Goal: Information Seeking & Learning: Check status

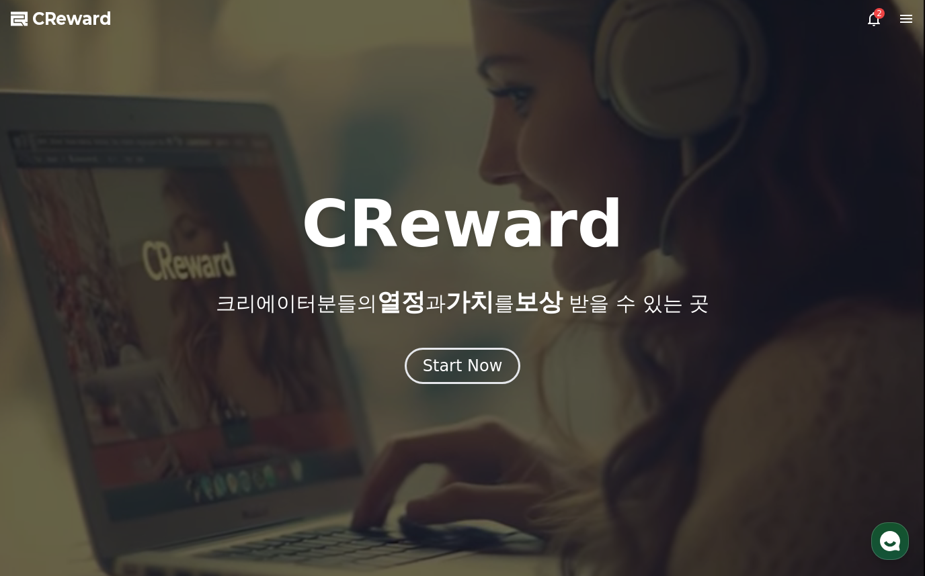
click at [869, 19] on icon at bounding box center [873, 19] width 12 height 14
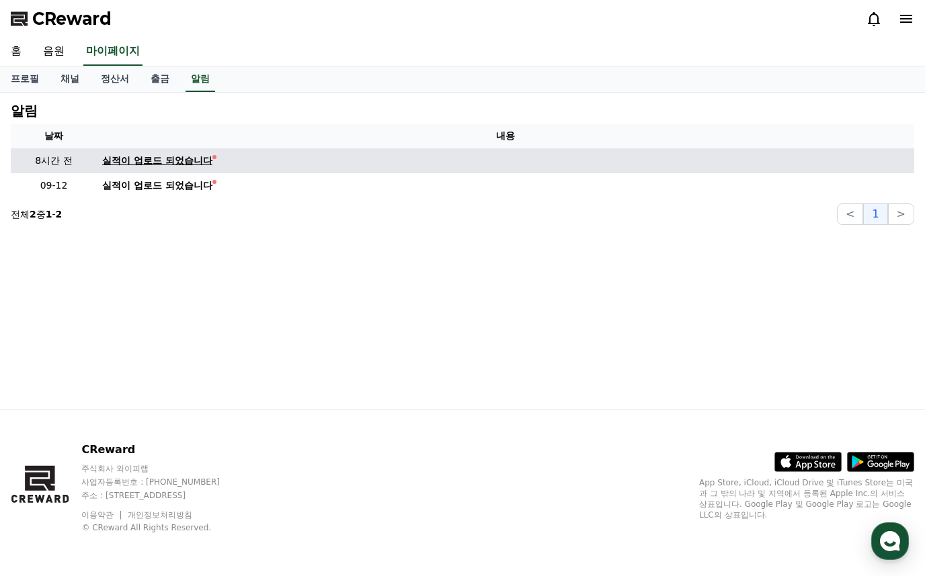
click at [183, 164] on div "실적이 업로드 되었습니다" at bounding box center [157, 161] width 110 height 14
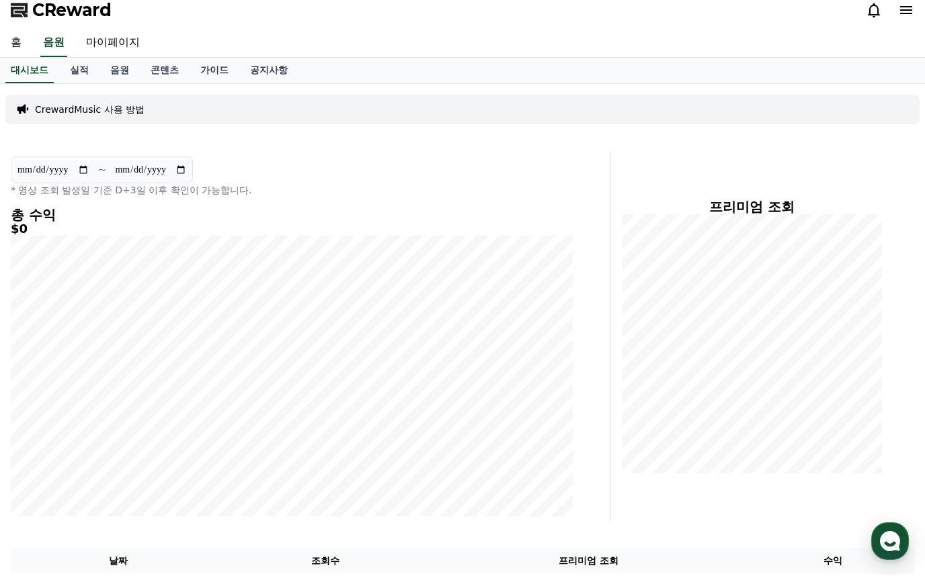
scroll to position [7, 0]
click at [73, 74] on link "실적" at bounding box center [79, 72] width 40 height 26
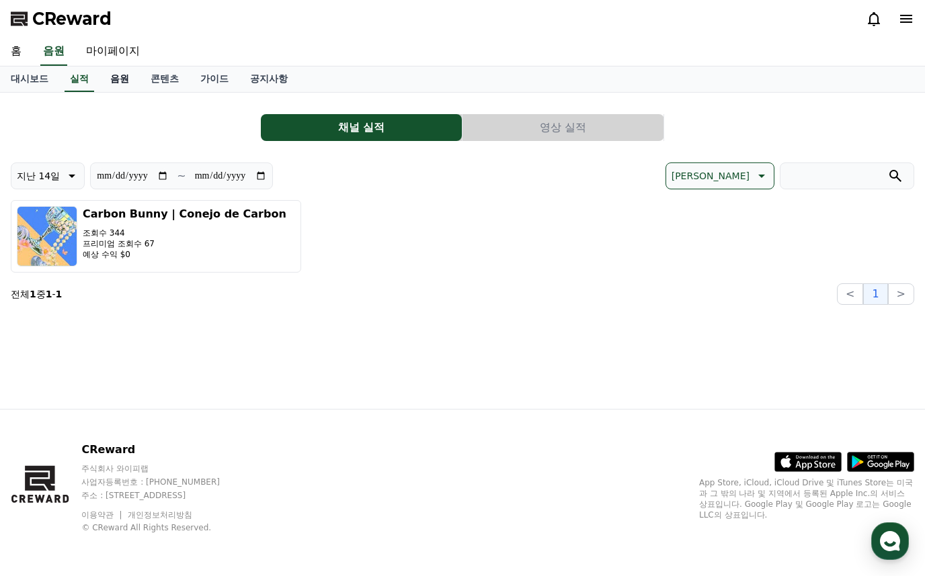
click at [109, 76] on link "음원" at bounding box center [119, 80] width 40 height 26
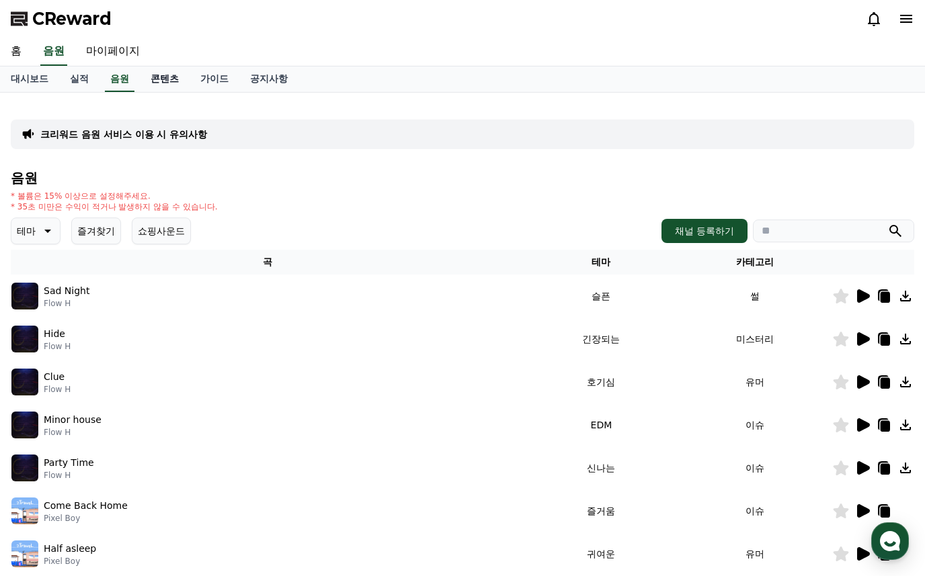
click at [177, 79] on link "콘텐츠" at bounding box center [165, 80] width 50 height 26
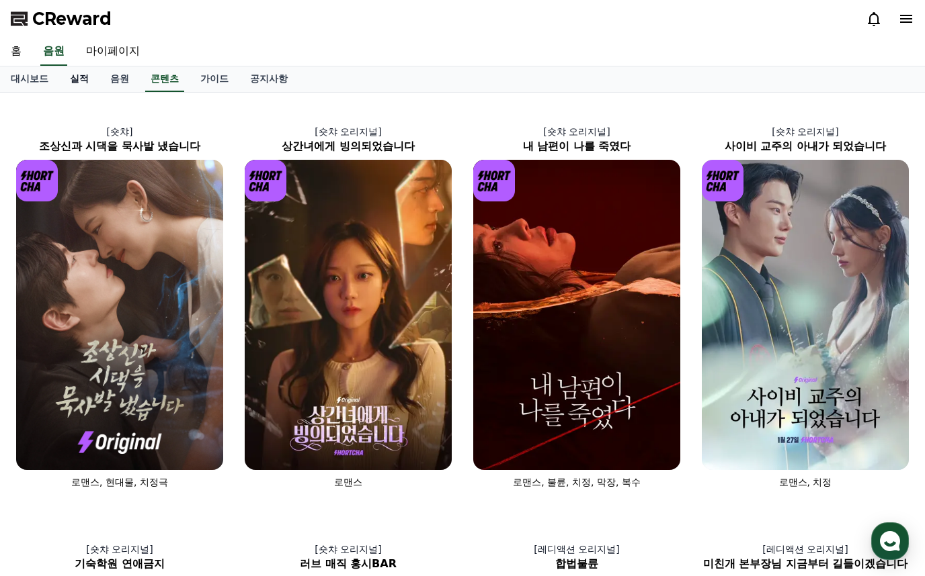
click at [79, 85] on link "실적" at bounding box center [79, 80] width 40 height 26
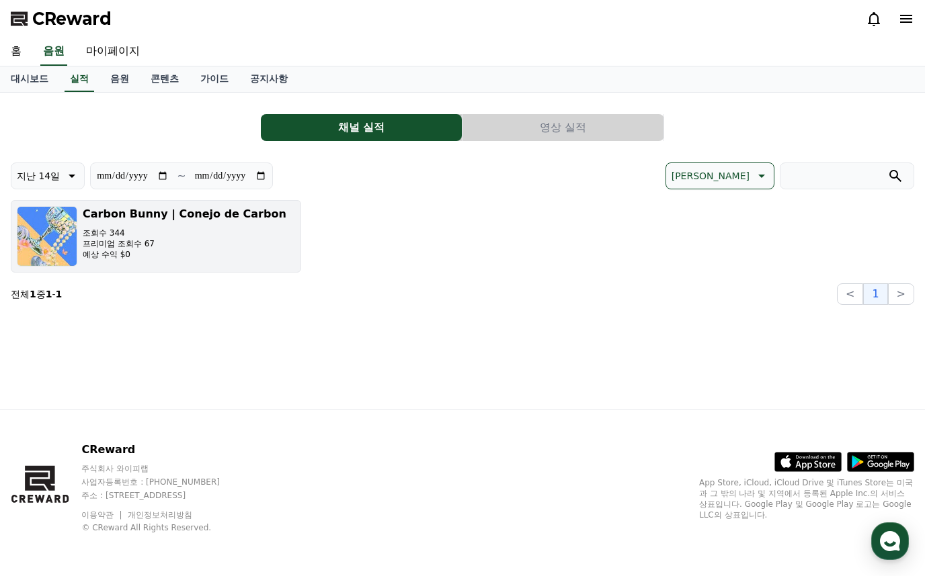
click at [136, 213] on h3 "Carbon Bunny | Conejo de Carbon" at bounding box center [185, 214] width 204 height 16
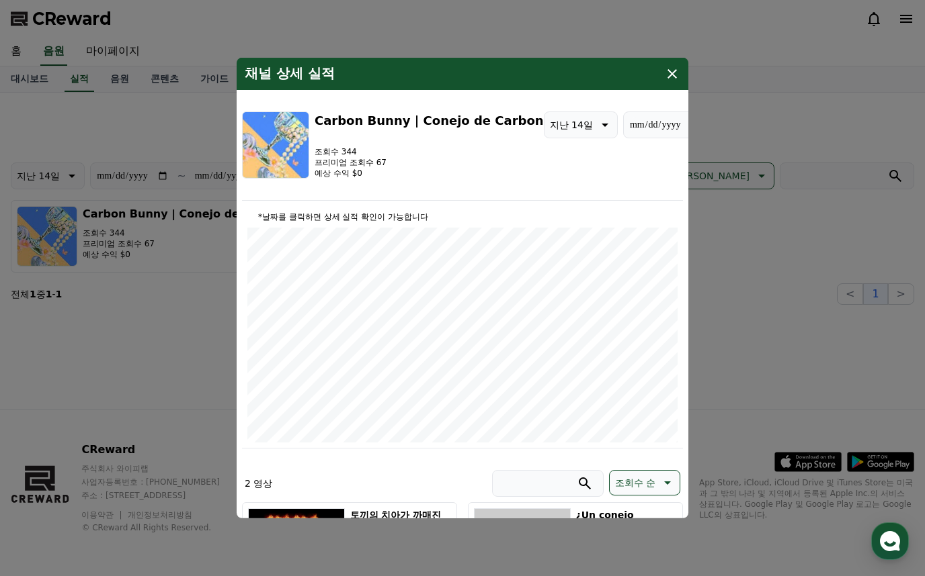
type input "**********"
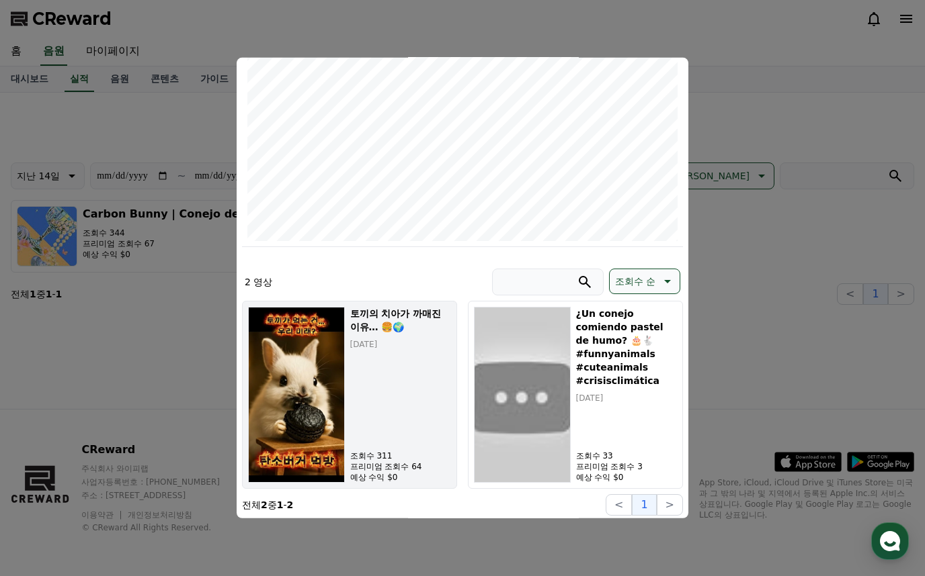
scroll to position [204, 0]
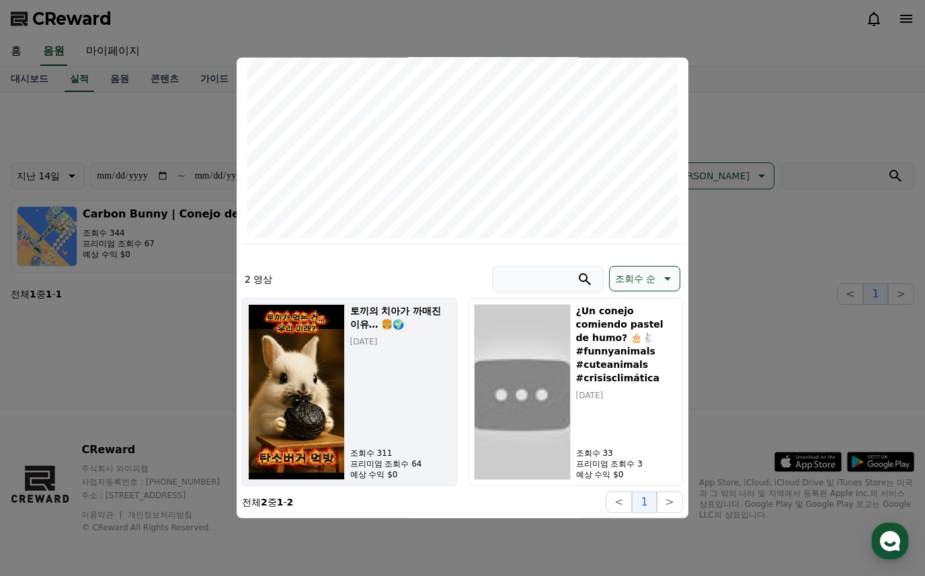
click at [418, 417] on div "토끼의 치아가 까매진 이유… 🍔🌍 [DATE] 조회수 311 프리미엄 조회수 64 예상 수익 $0" at bounding box center [400, 392] width 101 height 176
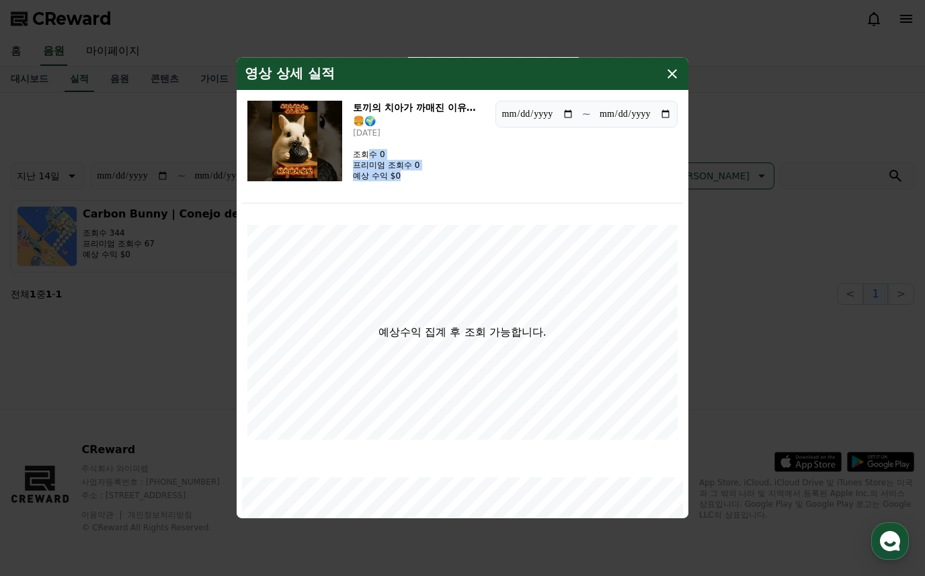
drag, startPoint x: 404, startPoint y: 177, endPoint x: 365, endPoint y: 157, distance: 43.9
click at [365, 157] on div "조회수 0 프리미엄 조회수 0 예상 수익 $0" at bounding box center [386, 165] width 67 height 32
click at [674, 71] on icon "modal" at bounding box center [671, 73] width 9 height 9
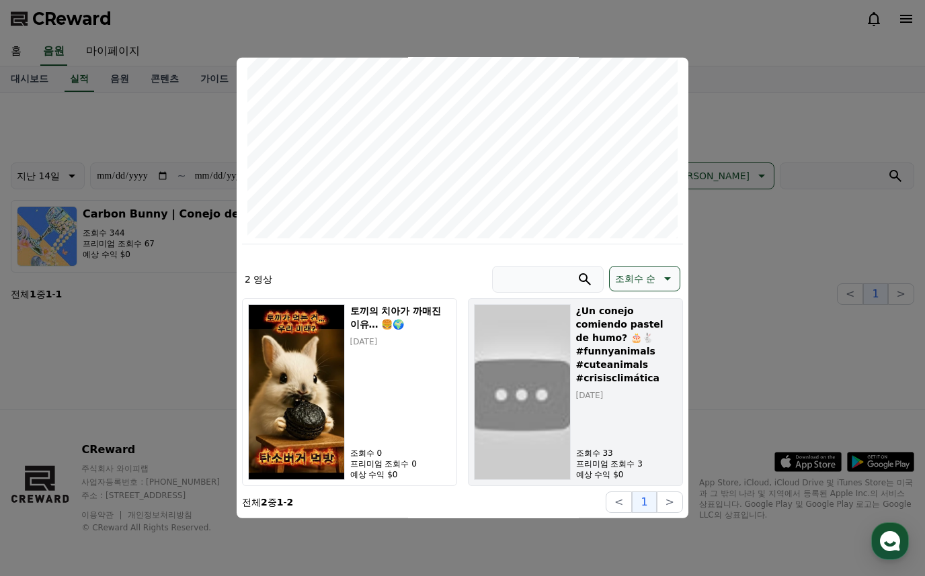
click at [576, 400] on div "¿Un conejo comiendo pastel de humo? 🎂🐇 #funnyanimals #cuteanimals #crisisclimát…" at bounding box center [626, 392] width 101 height 176
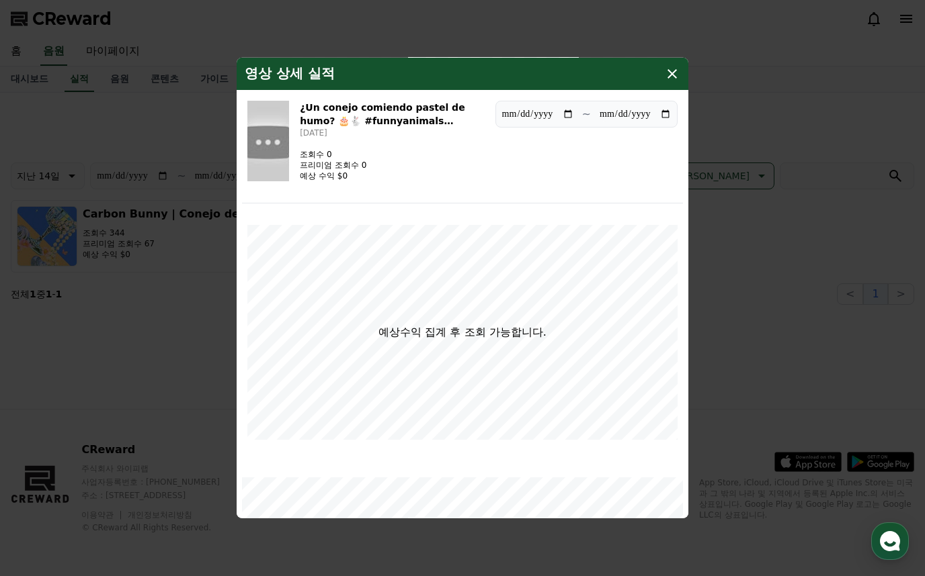
click at [668, 81] on icon "modal" at bounding box center [672, 74] width 16 height 16
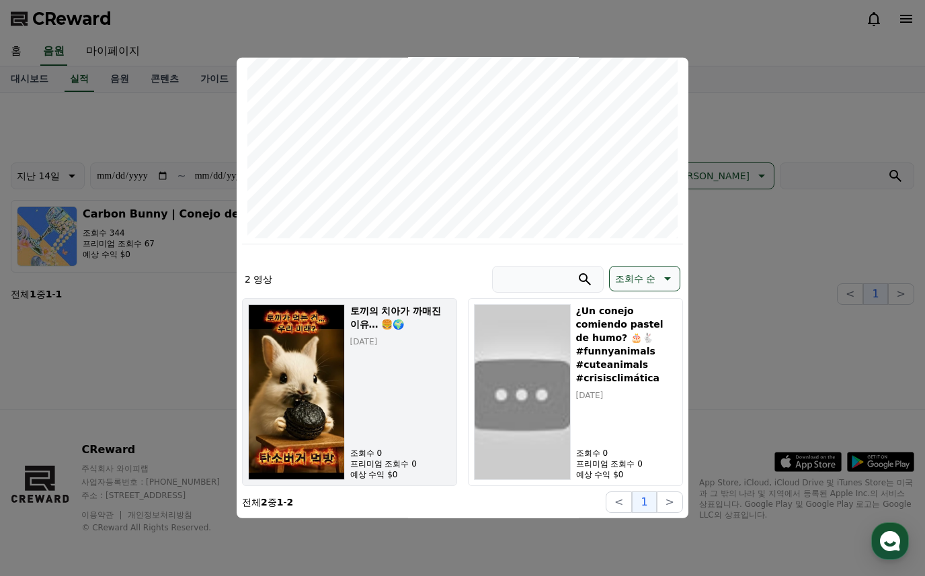
click at [365, 359] on div "토끼의 치아가 까매진 이유… 🍔🌍 [DATE] 조회수 0 프리미엄 조회수 0 예상 수익 $0" at bounding box center [400, 392] width 101 height 176
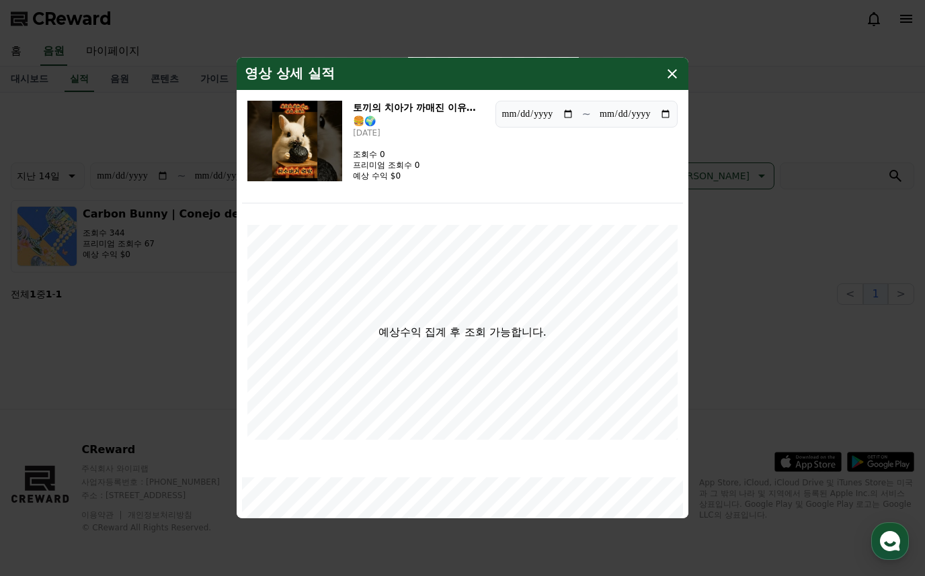
click at [724, 576] on div "**********" at bounding box center [462, 576] width 925 height 0
click at [515, 325] on div "예상수익 집계 후 조회 가능합니다." at bounding box center [462, 332] width 430 height 215
click at [515, 325] on p "예상수익 집계 후 조회 가능합니다." at bounding box center [461, 333] width 167 height 16
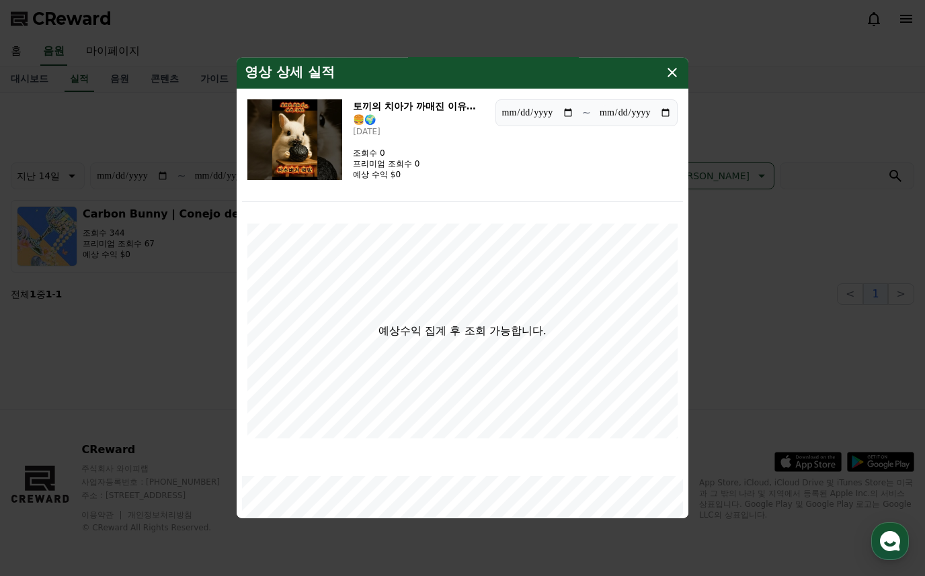
scroll to position [0, 0]
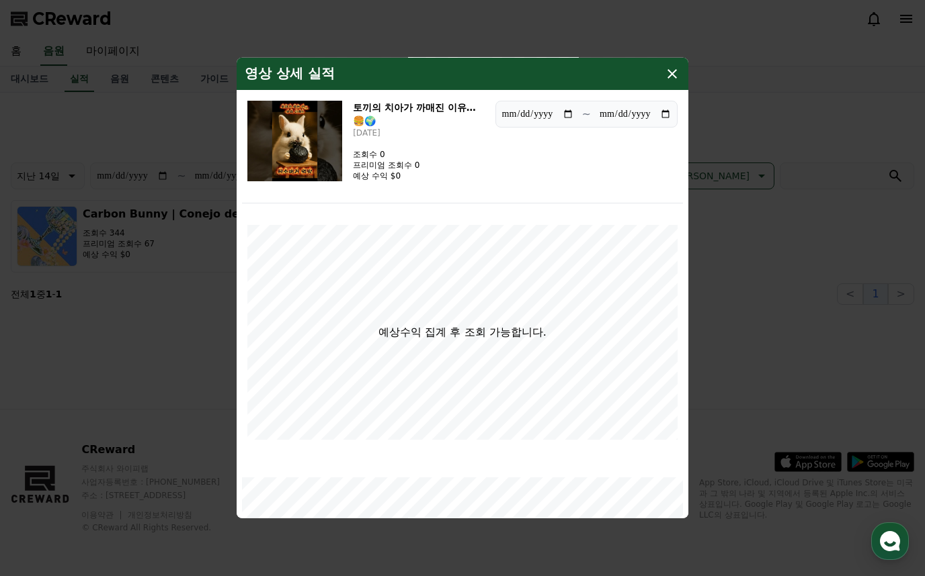
click at [663, 72] on div "영상 상세 실적" at bounding box center [463, 74] width 452 height 32
click at [668, 72] on icon "modal" at bounding box center [672, 74] width 16 height 16
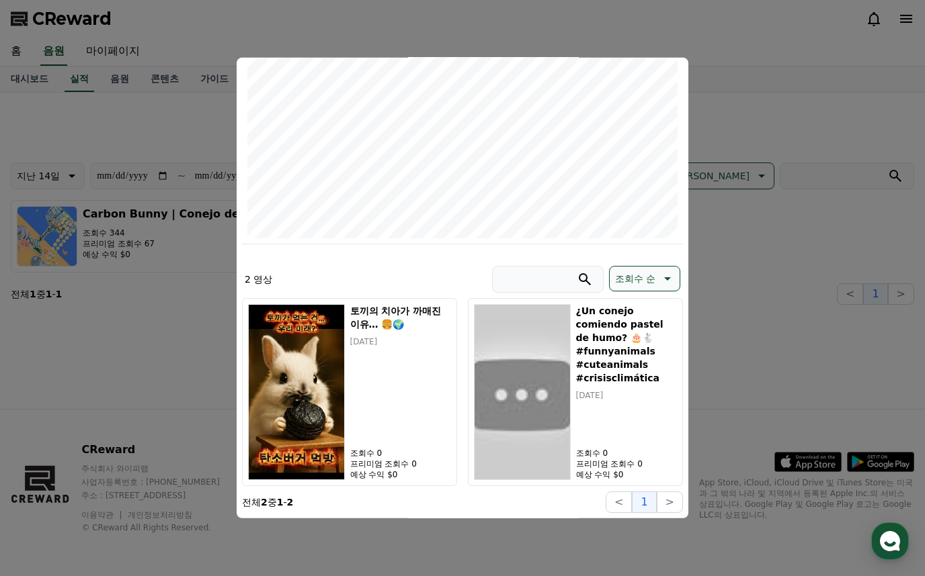
click at [699, 113] on button "close modal" at bounding box center [462, 288] width 925 height 576
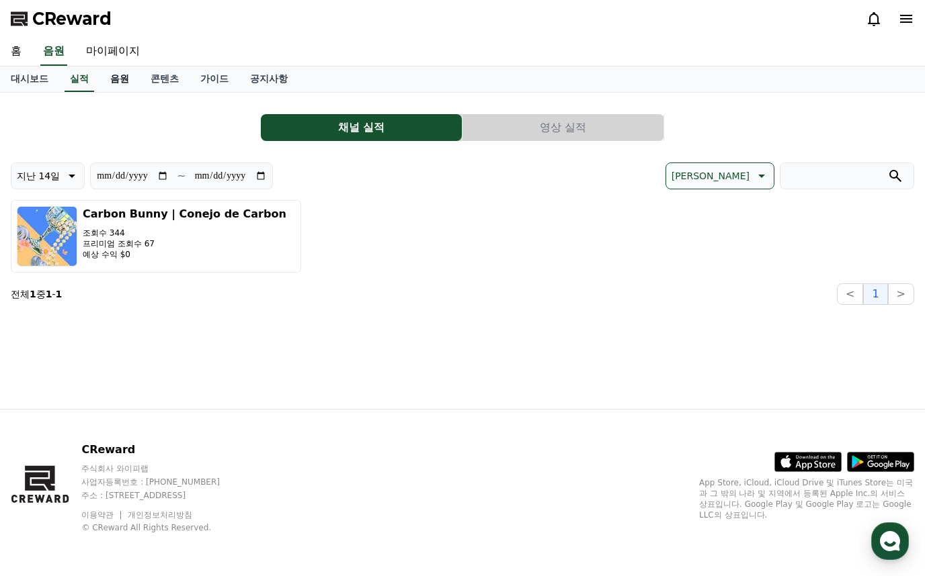
click at [132, 74] on link "음원" at bounding box center [119, 80] width 40 height 26
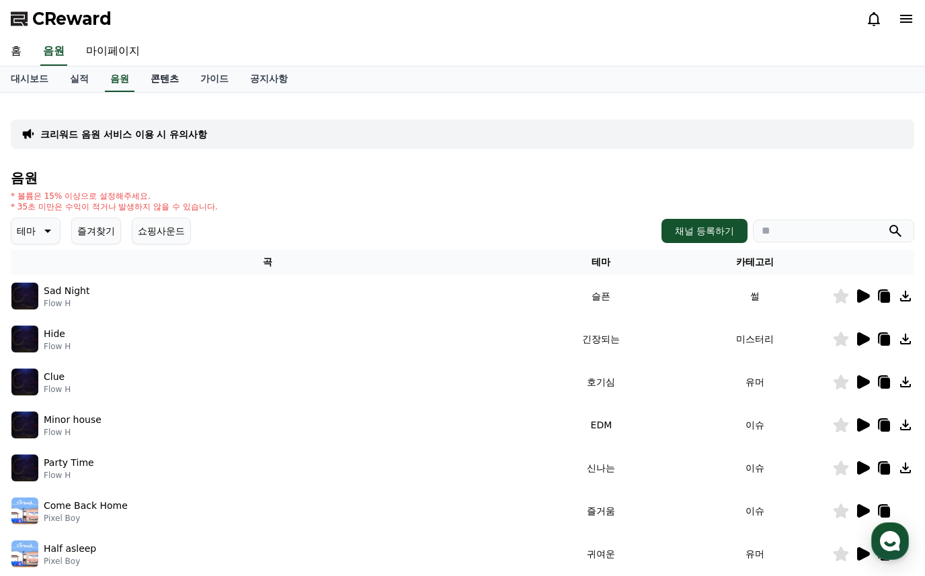
click at [170, 79] on link "콘텐츠" at bounding box center [165, 80] width 50 height 26
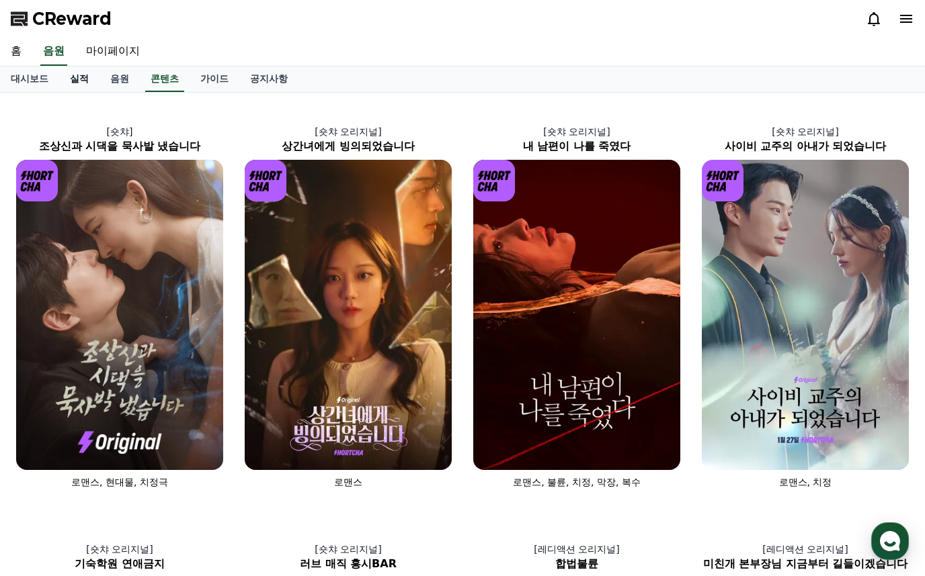
click at [96, 81] on link "실적" at bounding box center [79, 80] width 40 height 26
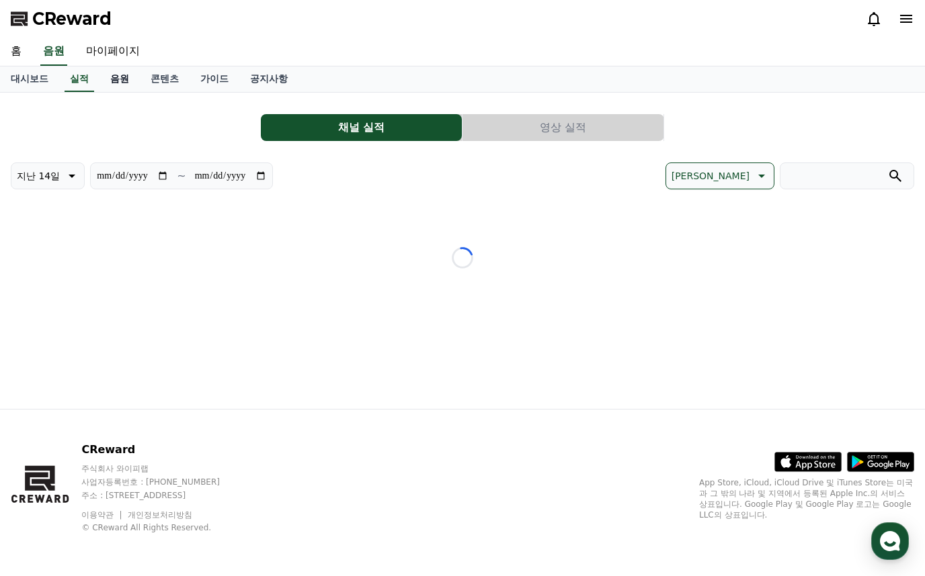
click at [109, 81] on link "음원" at bounding box center [119, 80] width 40 height 26
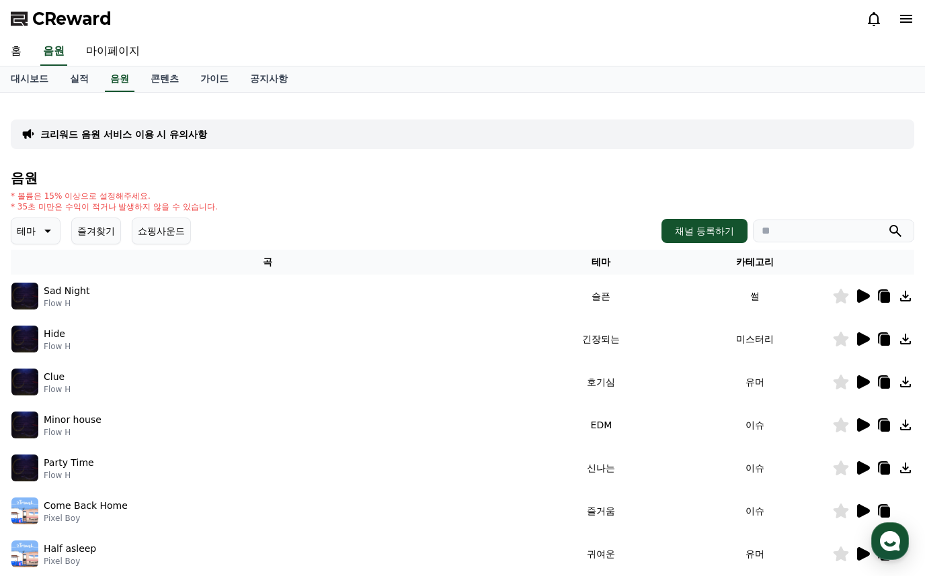
drag, startPoint x: 61, startPoint y: 216, endPoint x: 210, endPoint y: 205, distance: 148.9
click at [210, 205] on div "음원 * 볼륨은 15% 이상으로 설정해주세요. * 35초 미만은 수익이 적거나 발생하지 않을 수 있습니다. 테마 즐겨찾기 쇼핑사운드 채널 등록…" at bounding box center [462, 451] width 903 height 561
click at [210, 205] on p "* 35초 미만은 수익이 적거나 발생하지 않을 수 있습니다." at bounding box center [114, 207] width 207 height 11
drag, startPoint x: 225, startPoint y: 205, endPoint x: 13, endPoint y: 194, distance: 212.6
click at [13, 194] on div "* 볼륨은 15% 이상으로 설정해주세요. * 35초 미만은 수익이 적거나 발생하지 않을 수 있습니다." at bounding box center [462, 202] width 903 height 22
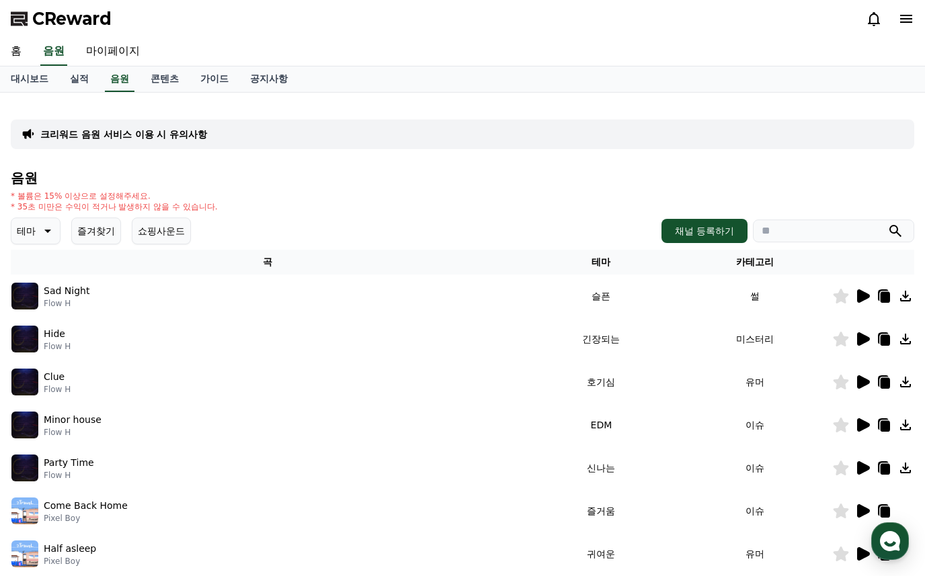
click at [12, 194] on p "* 볼륨은 15% 이상으로 설정해주세요." at bounding box center [114, 196] width 207 height 11
click at [10, 194] on div "크리워드 음원 서비스 이용 시 유의사항 음원 * 볼륨은 15% 이상으로 설정해주세요. * 35초 미만은 수익이 적거나 발생하지 않을 수 있습니…" at bounding box center [462, 417] width 914 height 639
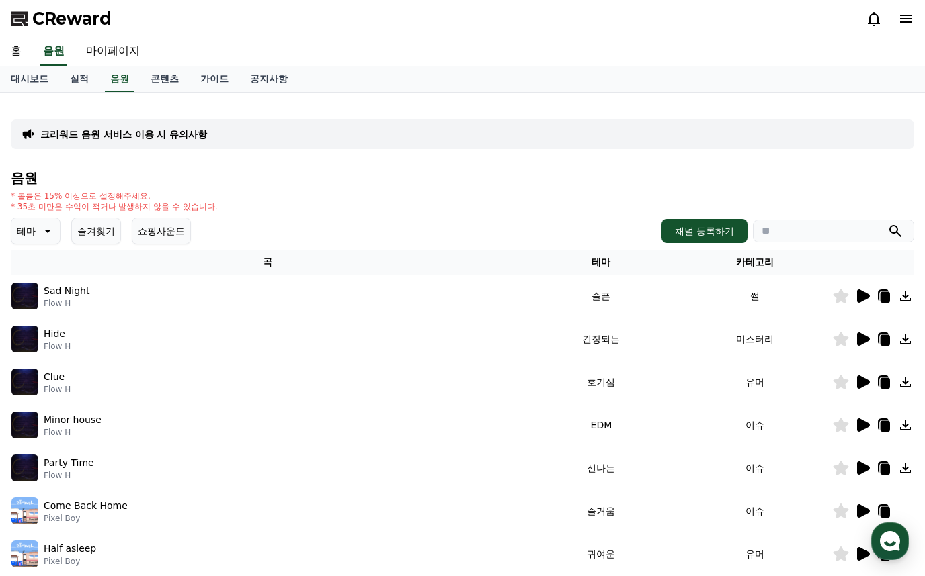
click at [14, 196] on p "* 볼륨은 15% 이상으로 설정해주세요." at bounding box center [114, 196] width 207 height 11
drag, startPoint x: 14, startPoint y: 196, endPoint x: 219, endPoint y: 212, distance: 205.6
click at [219, 212] on div "* 볼륨은 15% 이상으로 설정해주세요. * 35초 미만은 수익이 적거나 발생하지 않을 수 있습니다." at bounding box center [462, 202] width 903 height 22
click at [214, 79] on link "가이드" at bounding box center [214, 80] width 50 height 26
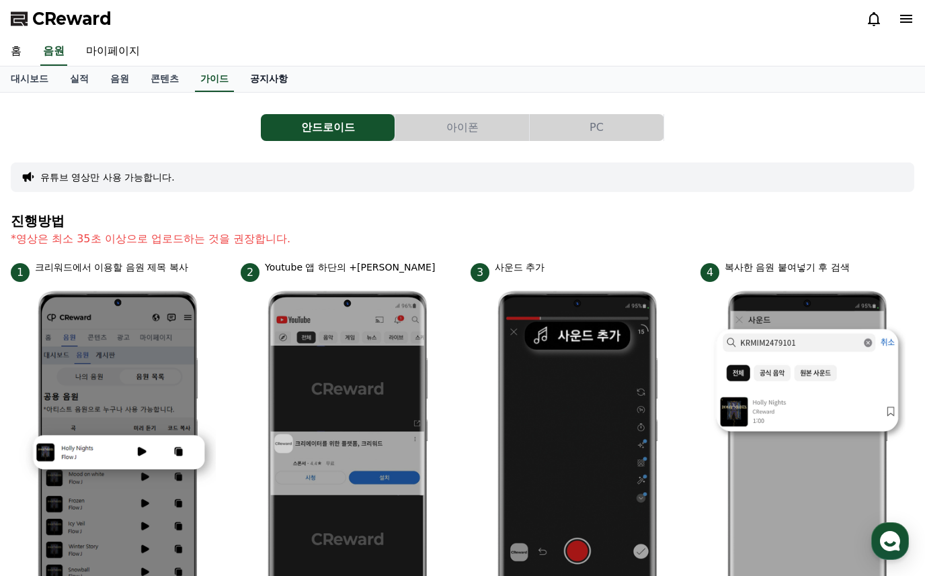
click at [282, 83] on link "공지사항" at bounding box center [268, 80] width 59 height 26
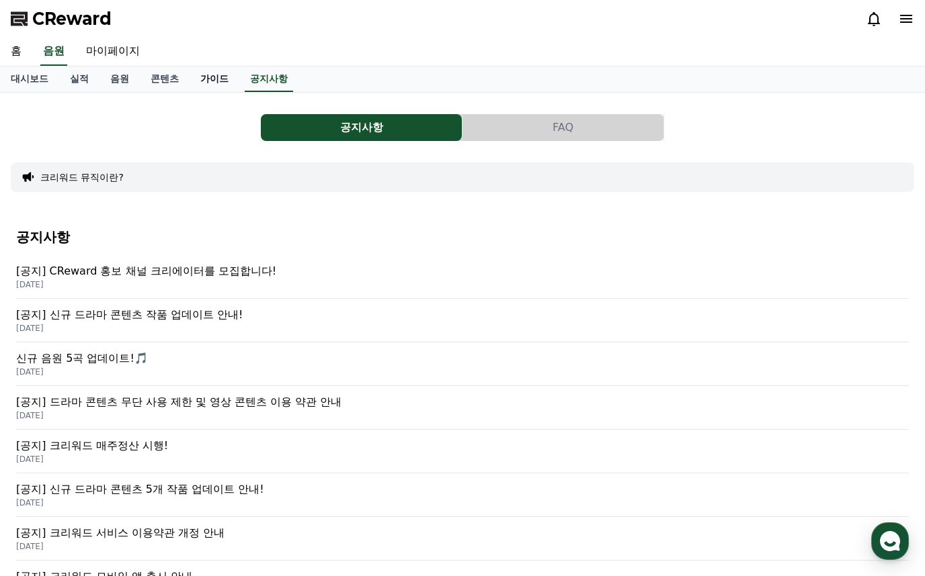
click at [216, 87] on link "가이드" at bounding box center [214, 80] width 50 height 26
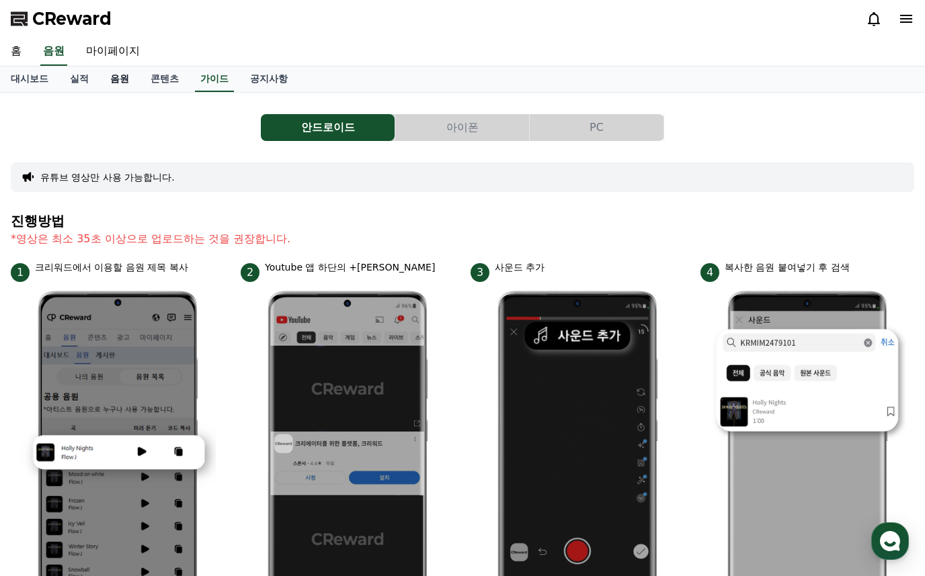
click at [133, 83] on link "음원" at bounding box center [119, 80] width 40 height 26
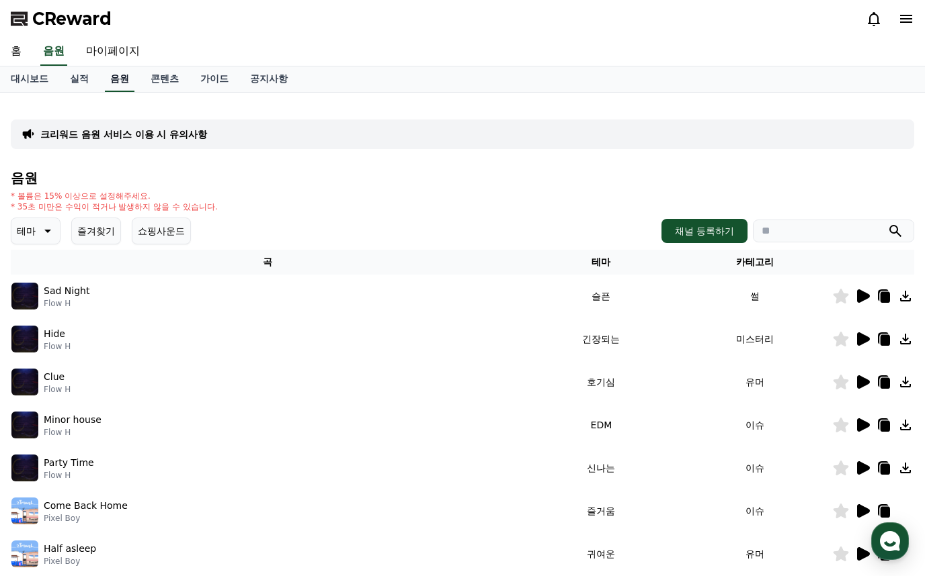
click at [133, 83] on link "음원" at bounding box center [120, 80] width 30 height 26
click at [63, 83] on link "실적" at bounding box center [79, 80] width 40 height 26
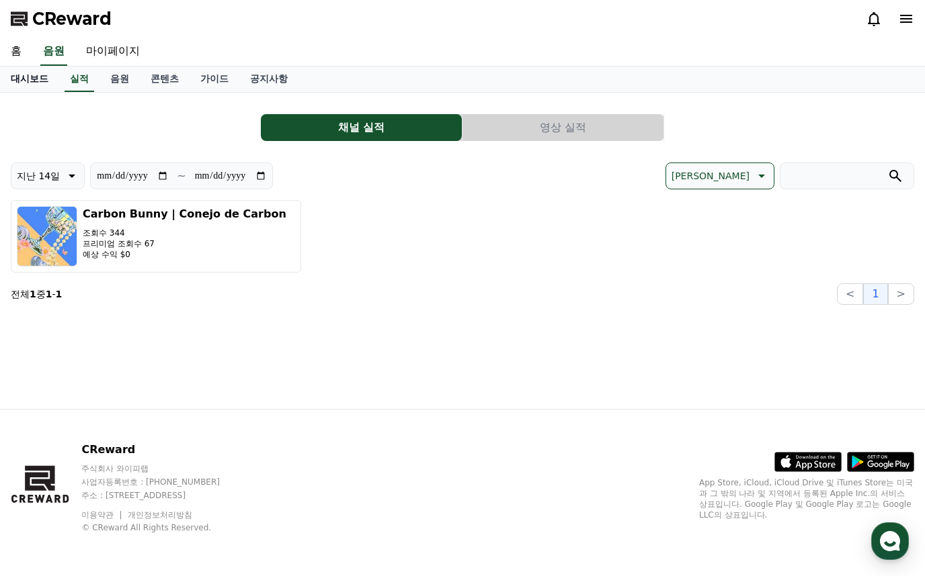
click at [33, 79] on link "대시보드" at bounding box center [29, 80] width 59 height 26
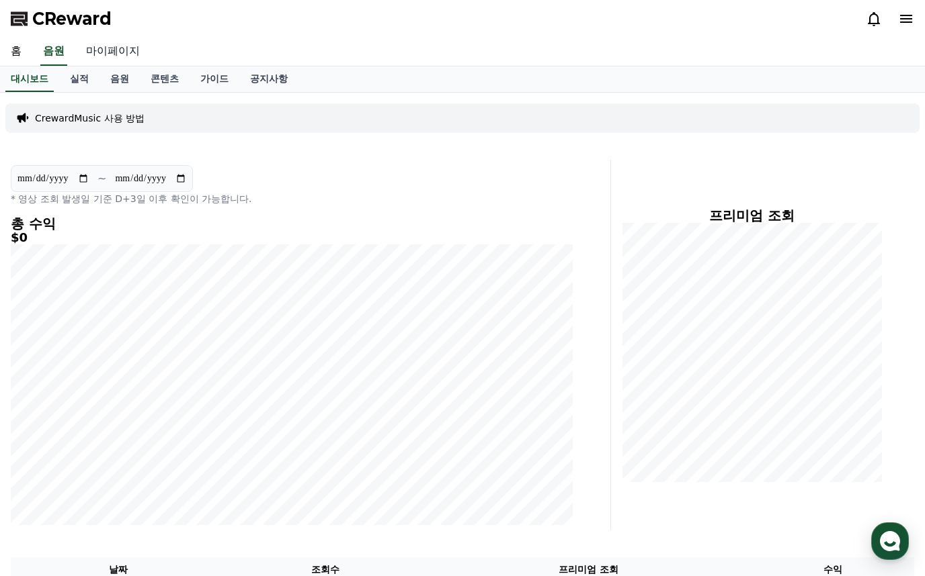
click at [105, 53] on link "마이페이지" at bounding box center [112, 52] width 75 height 28
select select "**********"
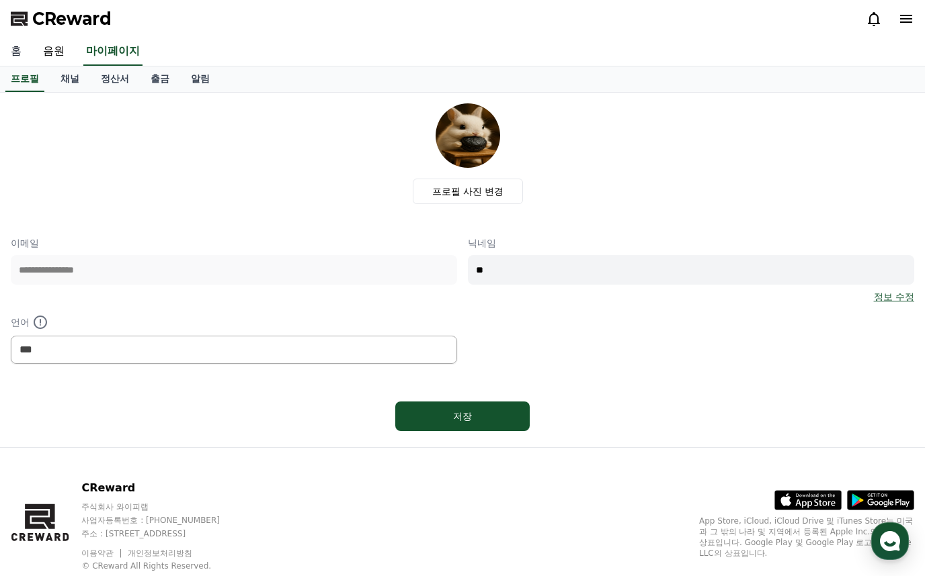
click at [19, 60] on link "홈" at bounding box center [16, 52] width 32 height 28
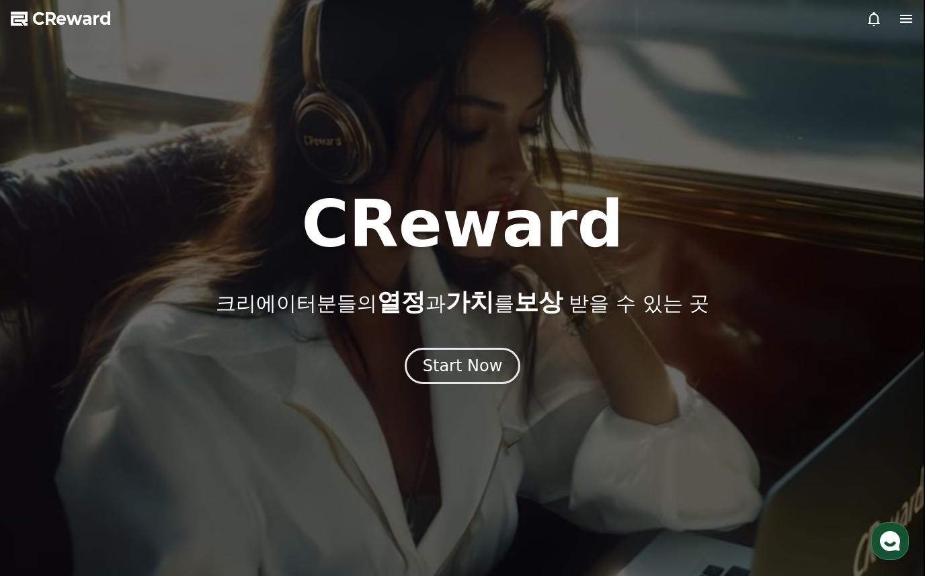
click at [38, 15] on span "CReward" at bounding box center [71, 19] width 79 height 22
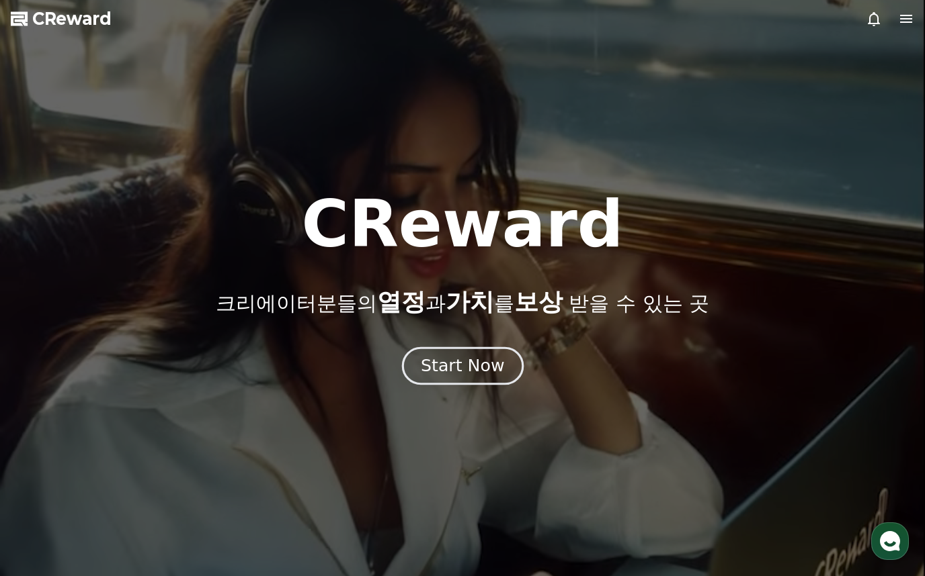
click at [470, 362] on div "Start Now" at bounding box center [462, 366] width 83 height 23
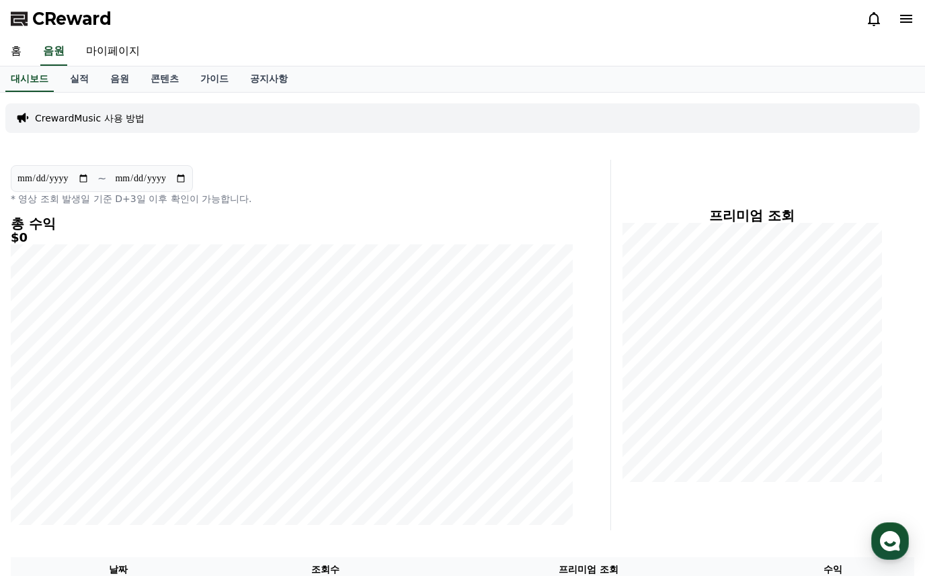
click at [359, 113] on div "CrewardMusic 사용 방법" at bounding box center [462, 118] width 914 height 30
drag, startPoint x: 398, startPoint y: 1, endPoint x: 87, endPoint y: 24, distance: 312.0
click at [87, 24] on span "CReward" at bounding box center [71, 19] width 79 height 22
click at [89, 81] on link "실적" at bounding box center [79, 80] width 40 height 26
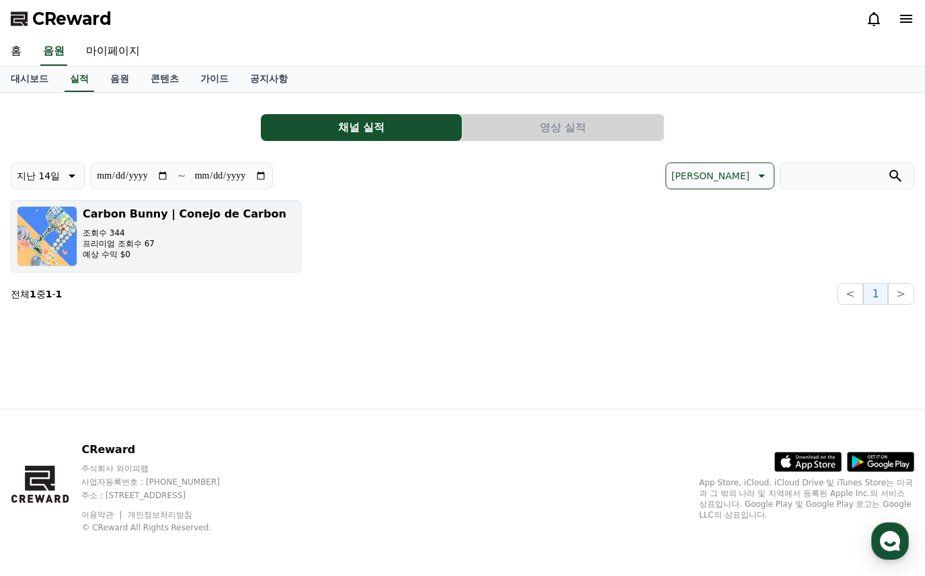
click at [181, 217] on h3 "Carbon Bunny | Conejo de Carbon" at bounding box center [185, 214] width 204 height 16
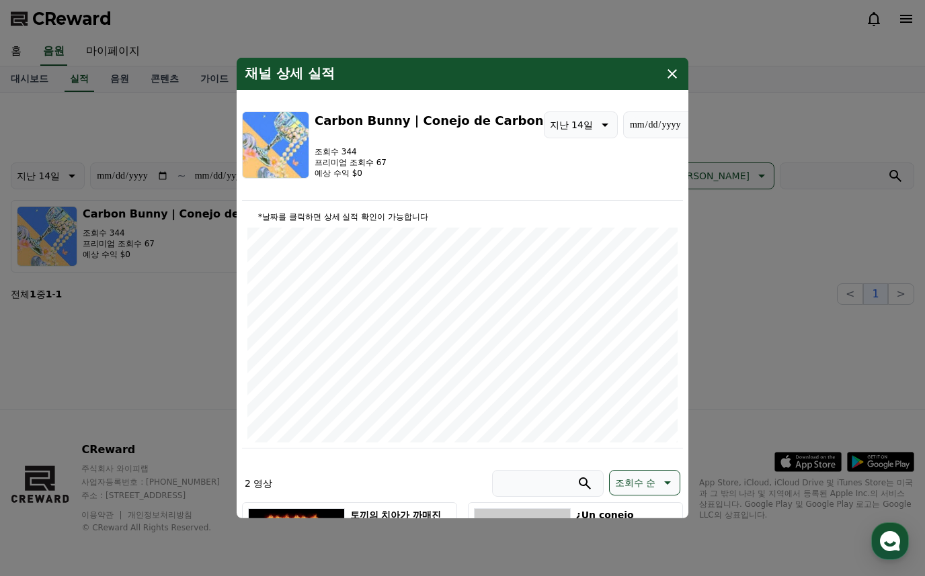
click at [357, 118] on h3 "Carbon Bunny | Conejo de Carbon" at bounding box center [428, 121] width 229 height 19
click at [550, 118] on p "지난 14일" at bounding box center [571, 125] width 43 height 19
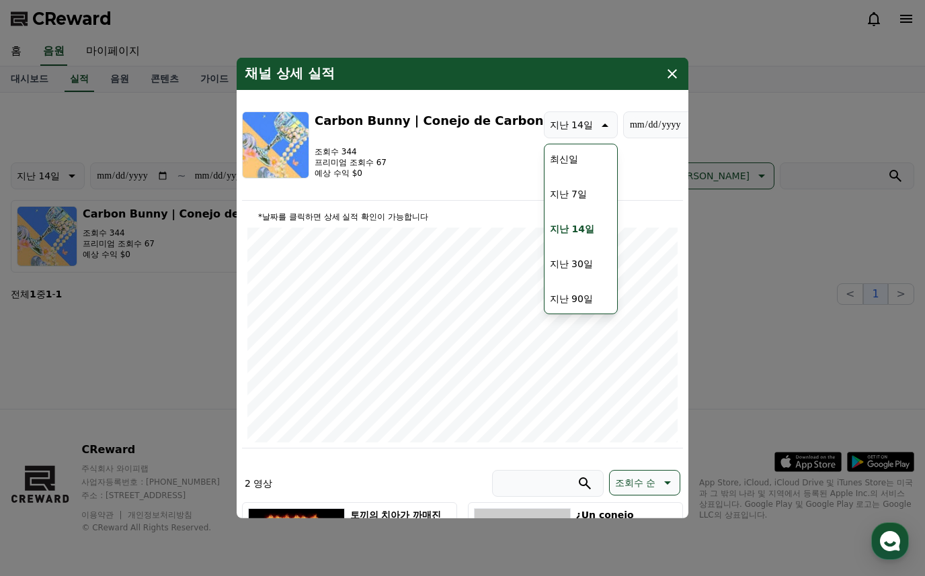
click at [426, 118] on h3 "Carbon Bunny | Conejo de Carbon" at bounding box center [428, 121] width 229 height 19
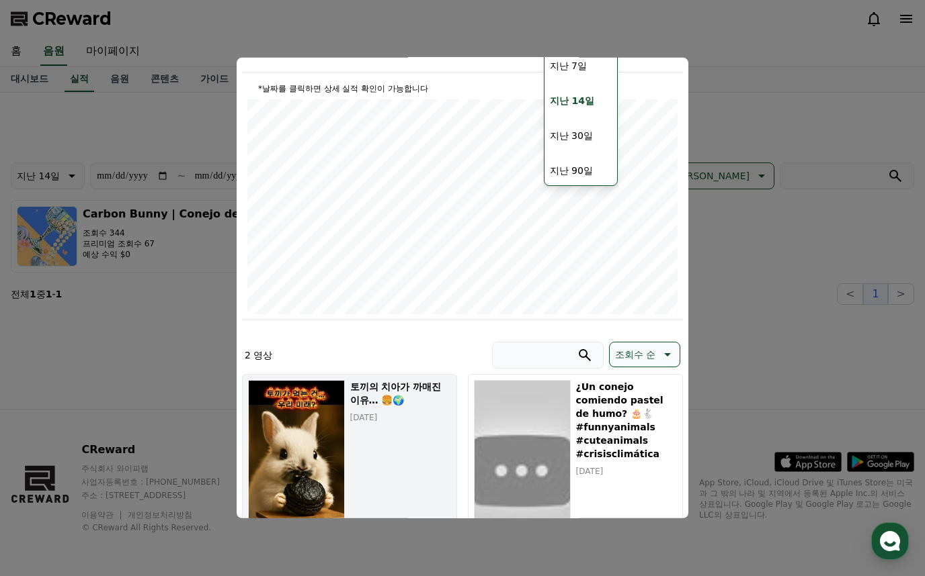
scroll to position [202, 0]
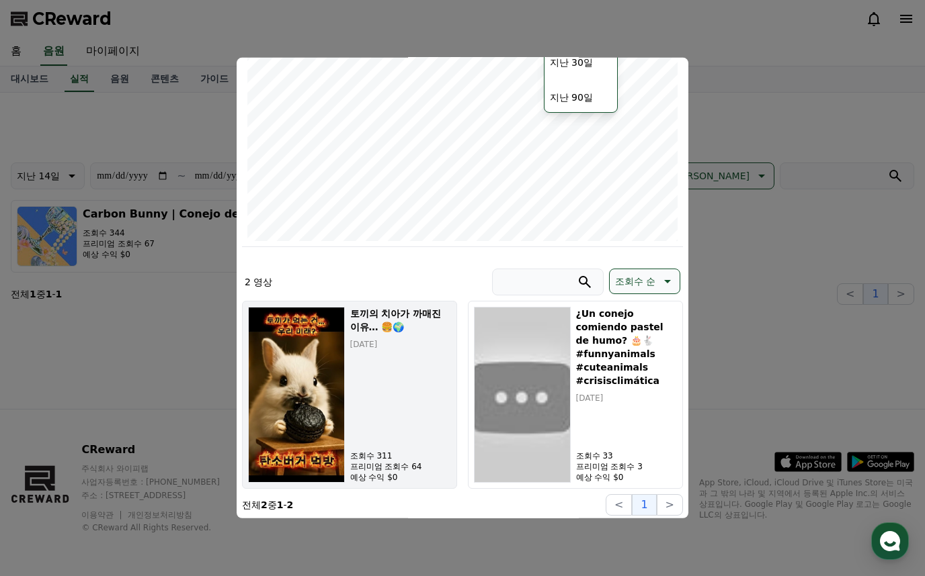
click at [393, 312] on h5 "토끼의 치아가 까매진 이유… 🍔🌍" at bounding box center [400, 320] width 101 height 27
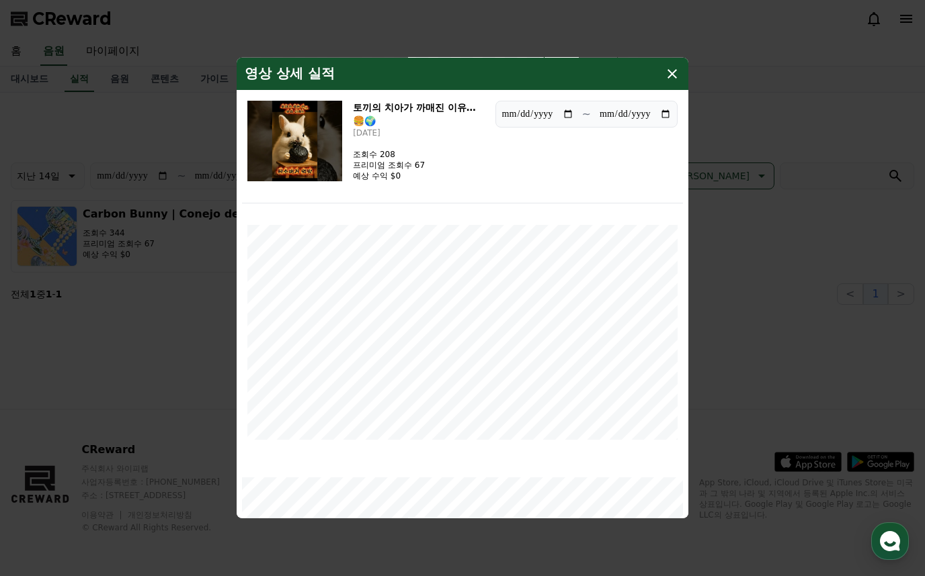
click at [319, 161] on img "modal" at bounding box center [294, 141] width 95 height 81
click at [675, 75] on icon "modal" at bounding box center [672, 74] width 16 height 16
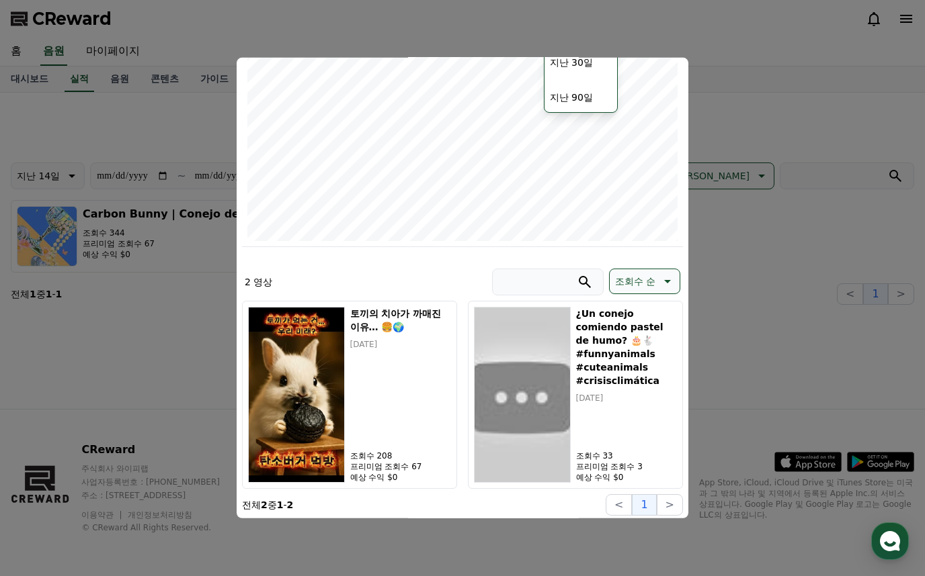
click at [763, 93] on button "close modal" at bounding box center [462, 288] width 925 height 576
